Goal: Transaction & Acquisition: Purchase product/service

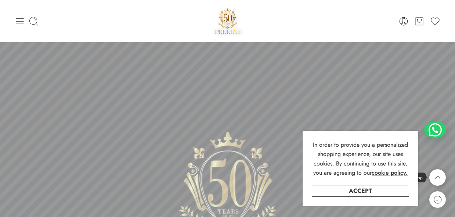
click at [437, 174] on icon at bounding box center [438, 177] width 14 height 17
click at [367, 188] on link "Accept" at bounding box center [360, 191] width 97 height 12
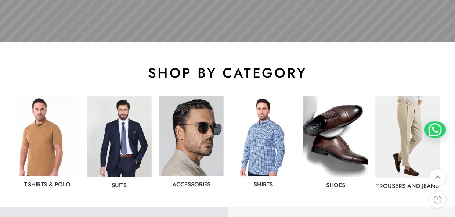
scroll to position [367, 0]
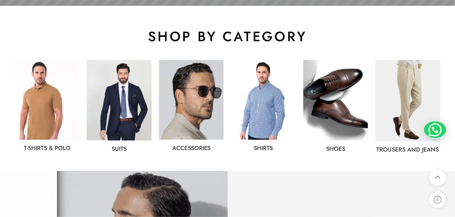
click at [48, 101] on img at bounding box center [47, 100] width 65 height 80
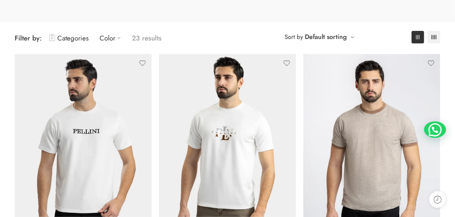
scroll to position [108, 0]
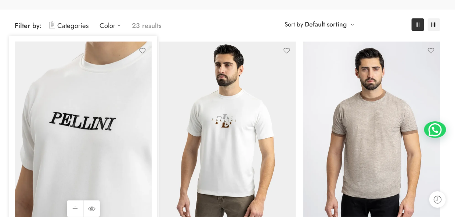
click at [119, 111] on img at bounding box center [83, 133] width 137 height 183
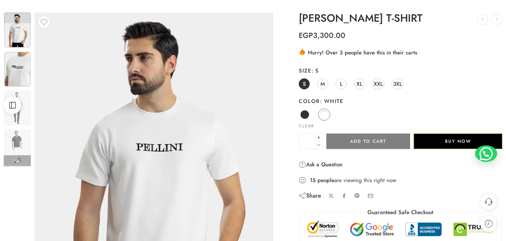
click at [18, 66] on img at bounding box center [17, 69] width 26 height 35
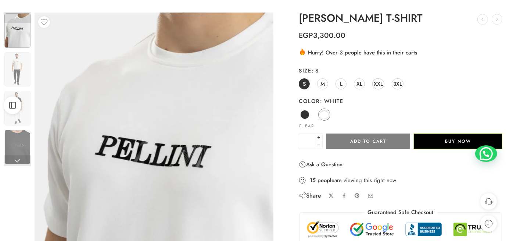
click at [24, 114] on div "Open Sidebar" at bounding box center [12, 105] width 25 height 18
click at [17, 159] on link at bounding box center [17, 160] width 27 height 11
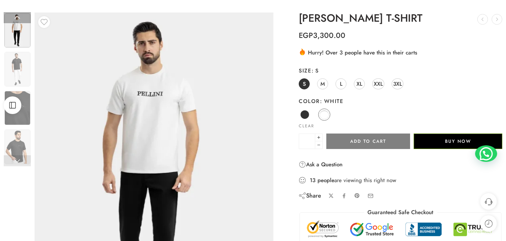
click at [18, 160] on link at bounding box center [17, 160] width 27 height 11
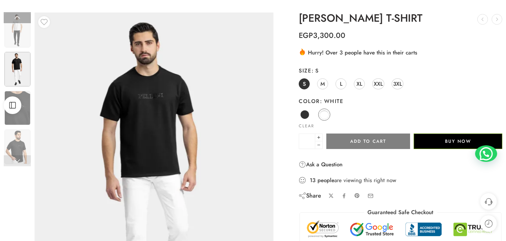
click at [18, 160] on link at bounding box center [17, 160] width 27 height 11
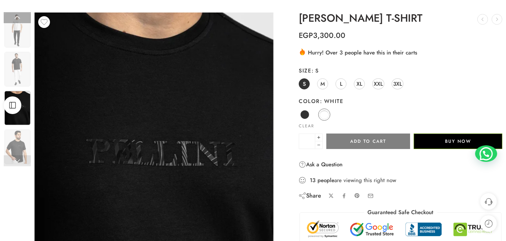
click at [18, 160] on link at bounding box center [17, 160] width 27 height 11
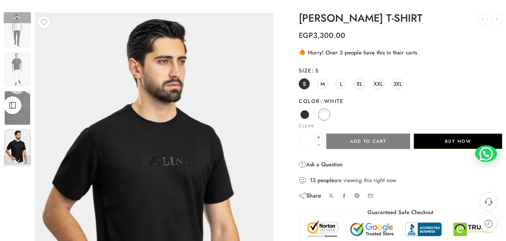
click at [18, 160] on link at bounding box center [17, 160] width 27 height 11
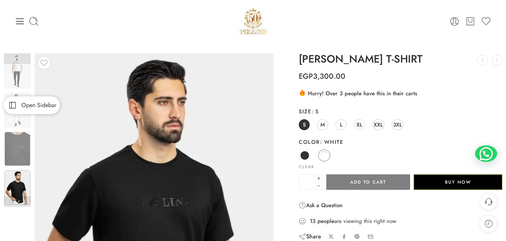
click at [13, 102] on rect at bounding box center [13, 105] width 6 height 6
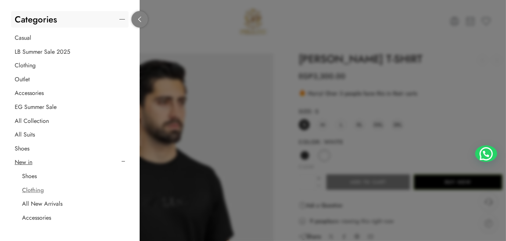
click at [143, 18] on link at bounding box center [139, 19] width 17 height 17
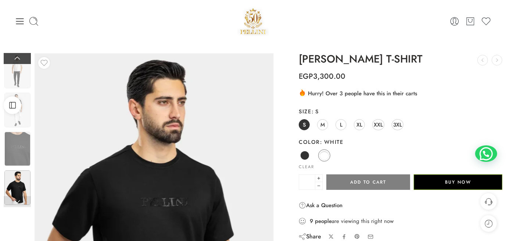
click at [22, 56] on link at bounding box center [17, 58] width 27 height 11
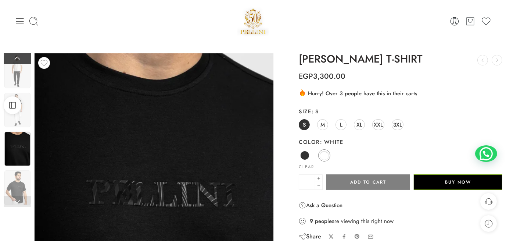
click at [22, 56] on link at bounding box center [17, 58] width 27 height 11
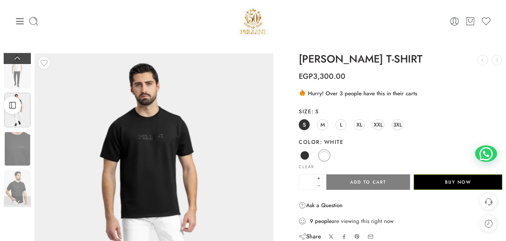
click at [22, 56] on link at bounding box center [17, 58] width 27 height 11
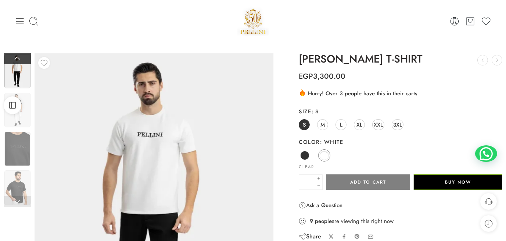
click at [22, 56] on link at bounding box center [17, 58] width 27 height 11
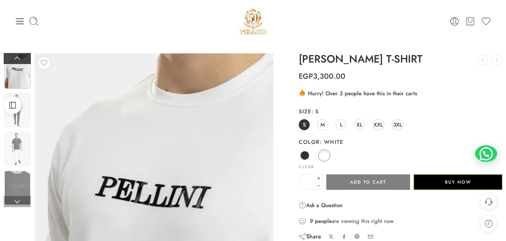
click at [22, 56] on link at bounding box center [17, 58] width 27 height 11
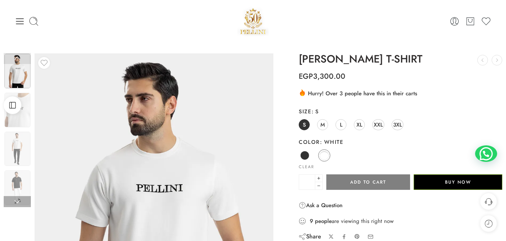
click at [19, 57] on link at bounding box center [17, 58] width 27 height 11
click at [25, 96] on img at bounding box center [17, 110] width 26 height 35
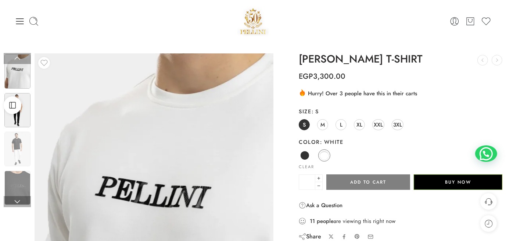
click at [24, 119] on img at bounding box center [17, 110] width 26 height 35
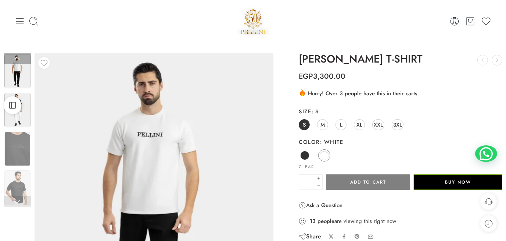
click at [21, 118] on img at bounding box center [17, 110] width 26 height 35
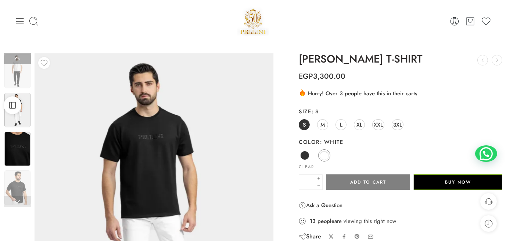
click at [25, 140] on img at bounding box center [17, 148] width 26 height 35
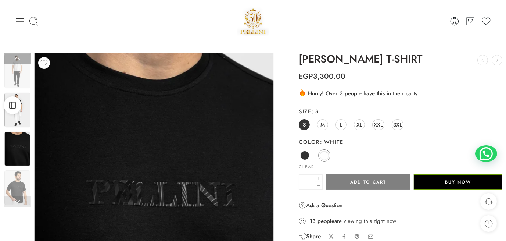
click at [27, 115] on img at bounding box center [17, 110] width 26 height 35
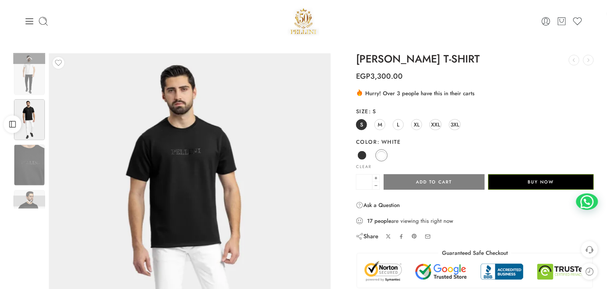
click at [30, 205] on link at bounding box center [29, 200] width 32 height 11
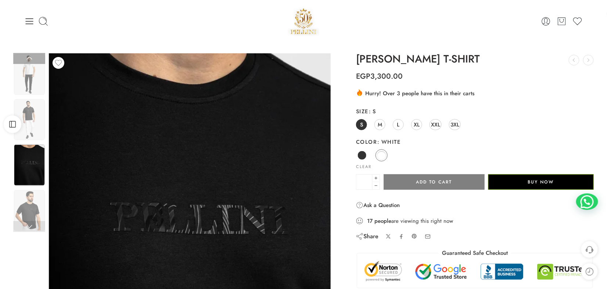
click at [30, 205] on img at bounding box center [29, 210] width 31 height 41
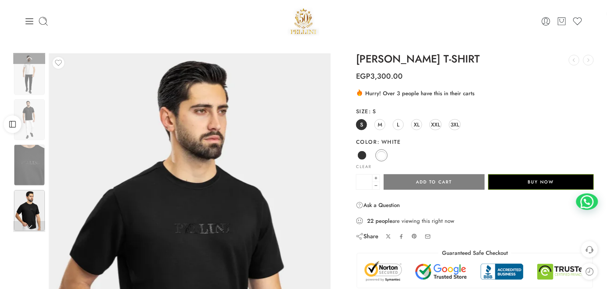
click at [31, 226] on link at bounding box center [29, 226] width 32 height 11
click at [37, 77] on img at bounding box center [29, 74] width 31 height 41
